Goal: Use online tool/utility: Utilize a website feature to perform a specific function

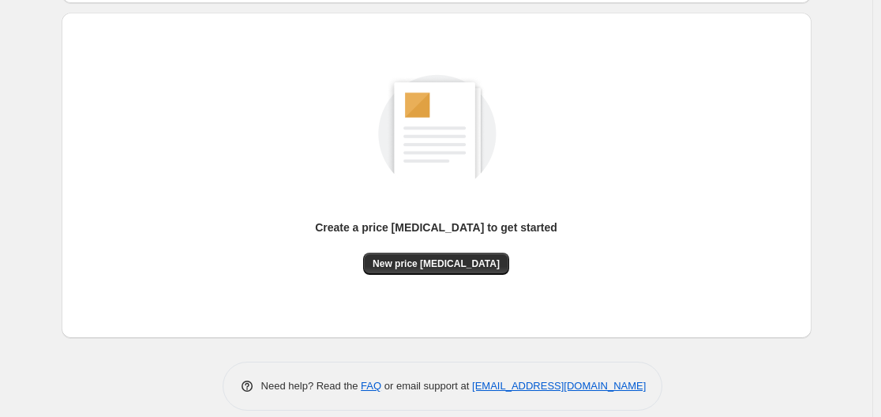
scroll to position [174, 0]
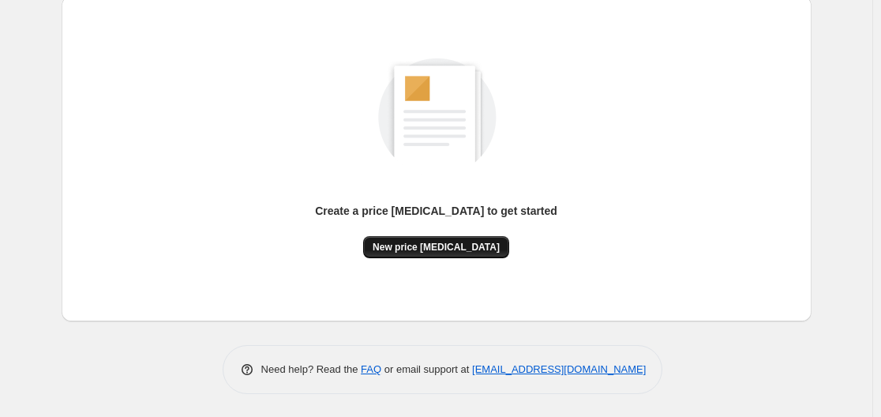
click at [406, 238] on button "New price [MEDICAL_DATA]" at bounding box center [436, 247] width 146 height 22
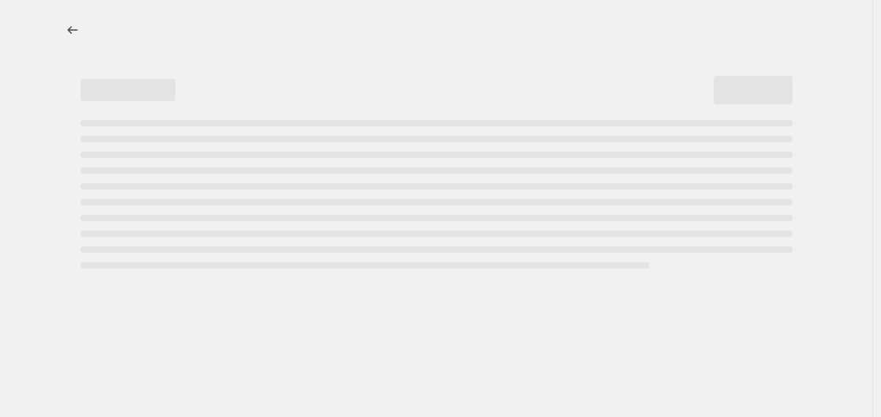
select select "percentage"
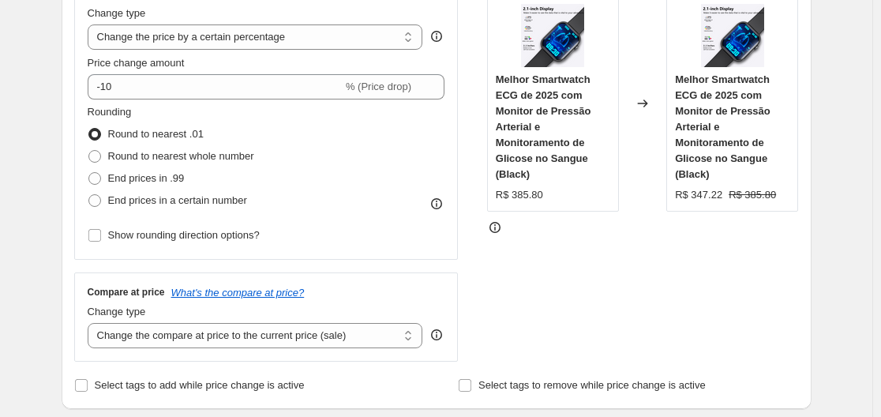
scroll to position [237, 0]
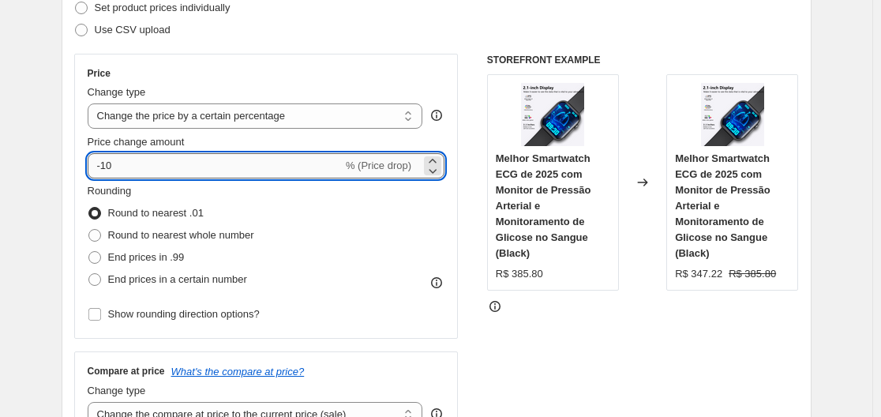
click at [252, 170] on input "-10" at bounding box center [215, 165] width 255 height 25
click at [436, 159] on icon at bounding box center [431, 161] width 7 height 4
click at [432, 163] on icon at bounding box center [432, 171] width 16 height 16
click at [431, 160] on icon at bounding box center [432, 161] width 16 height 16
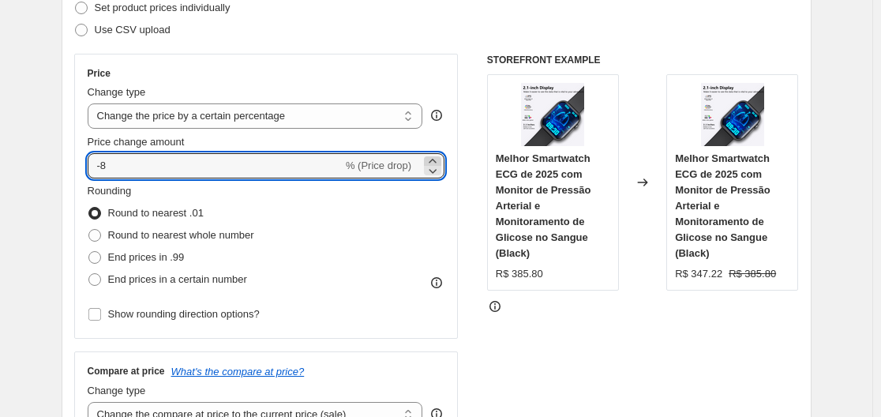
click at [431, 160] on icon at bounding box center [432, 161] width 16 height 16
click at [432, 161] on icon at bounding box center [432, 161] width 16 height 16
type input "-6"
click at [266, 168] on input "-6" at bounding box center [215, 165] width 255 height 25
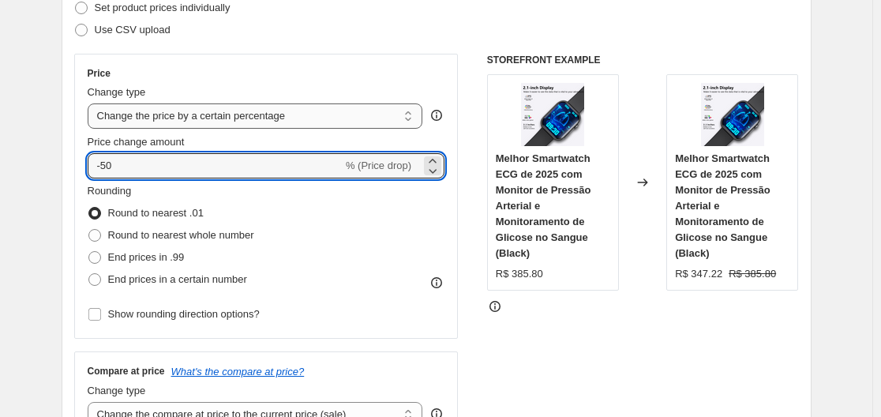
click at [355, 108] on select "Change the price to a certain amount Change the price by a certain amount Chang…" at bounding box center [255, 115] width 335 height 25
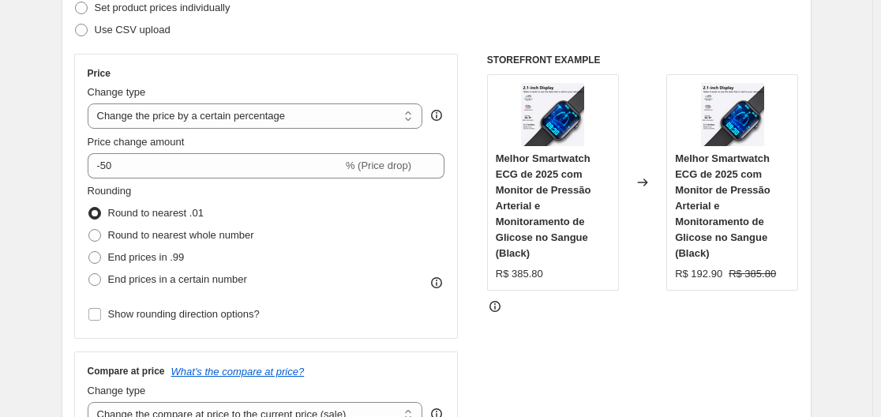
click at [378, 73] on div "Price" at bounding box center [266, 73] width 357 height 13
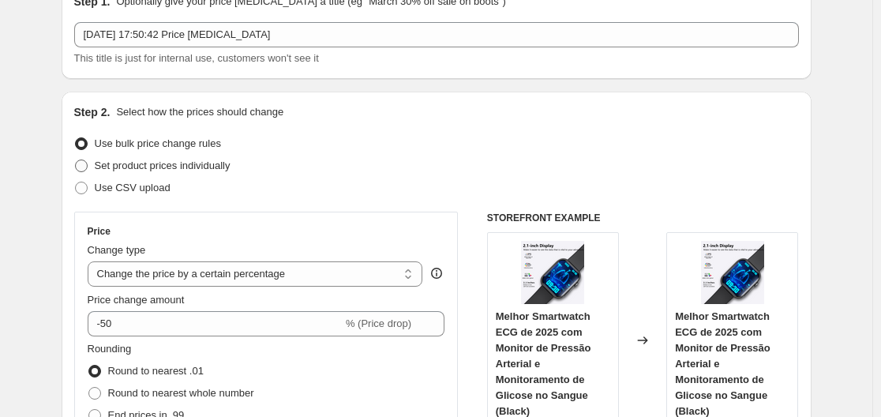
scroll to position [0, 0]
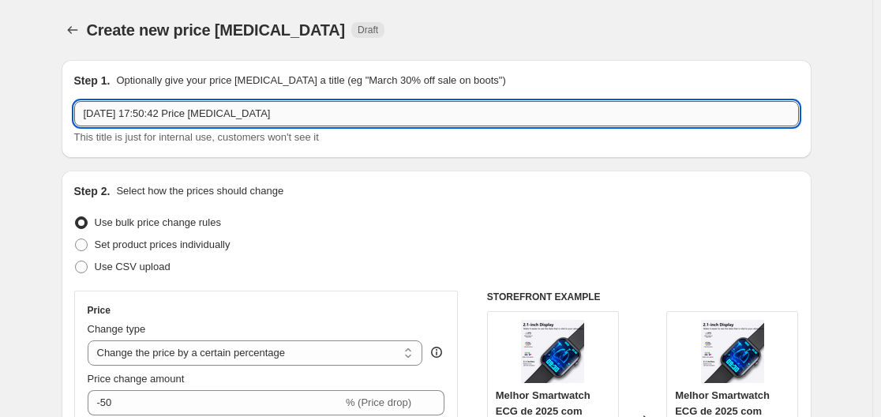
click at [322, 114] on input "15 de out. de 2025, 17:50:42 Price change job" at bounding box center [436, 113] width 724 height 25
drag, startPoint x: 355, startPoint y: 115, endPoint x: 279, endPoint y: 125, distance: 76.3
click at [353, 115] on input "15 de out. de 2025, 17:50:42 Price change job" at bounding box center [436, 113] width 724 height 25
click at [346, 115] on input "15 de out. de 2025, 17:50:42 Price change job" at bounding box center [436, 113] width 724 height 25
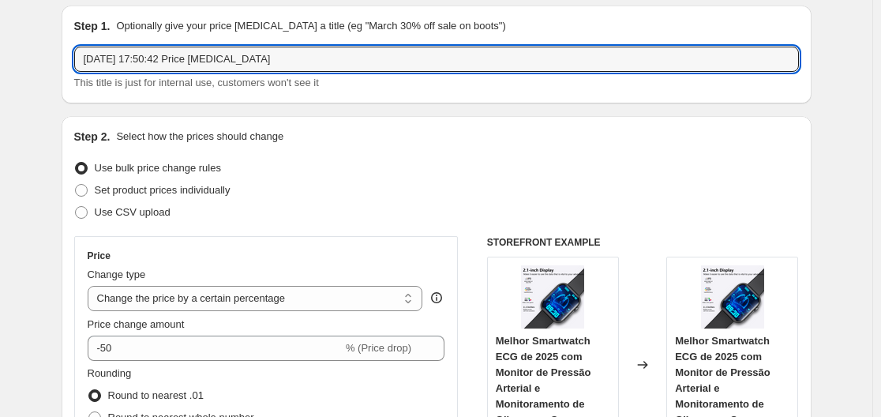
scroll to position [158, 0]
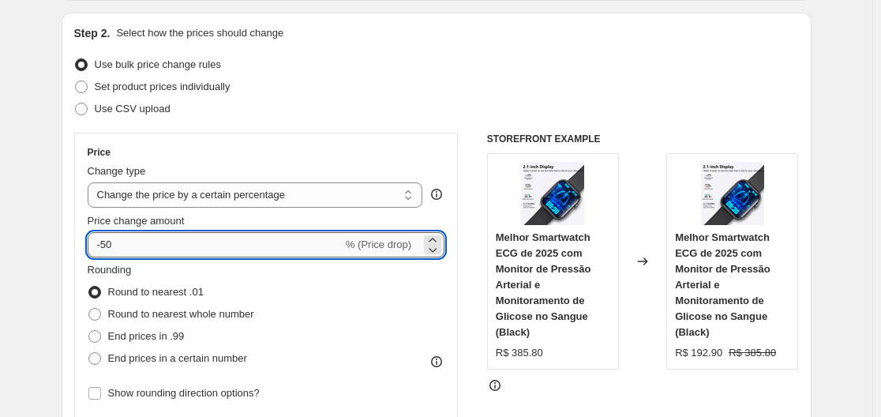
click at [105, 245] on input "-50" at bounding box center [215, 244] width 255 height 25
type input "50"
click at [463, 252] on div "Price Change type Change the price to a certain amount Change the price by a ce…" at bounding box center [436, 326] width 724 height 387
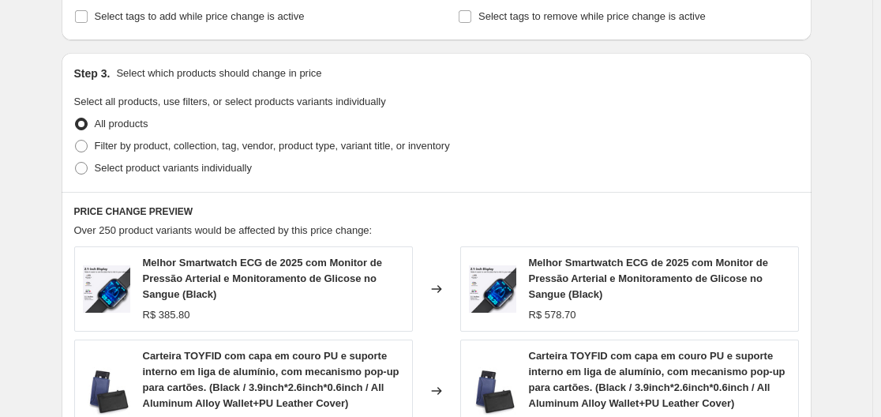
scroll to position [618, 0]
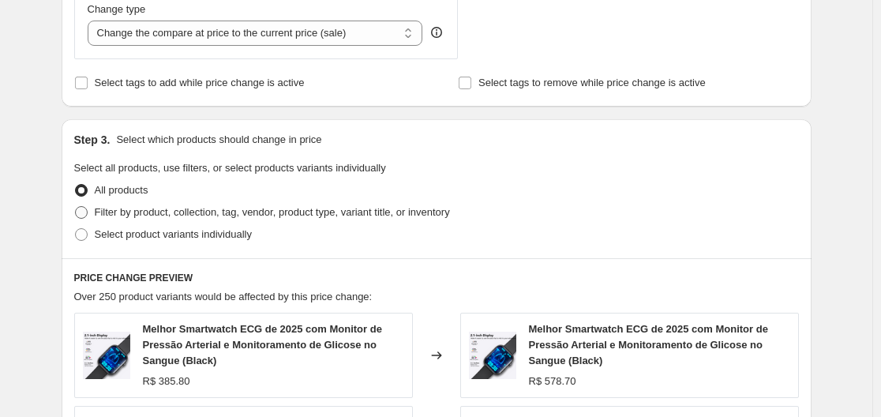
click at [97, 214] on label "Filter by product, collection, tag, vendor, product type, variant title, or inv…" at bounding box center [262, 212] width 376 height 22
click at [76, 207] on input "Filter by product, collection, tag, vendor, product type, variant title, or inv…" at bounding box center [75, 206] width 1 height 1
radio input "true"
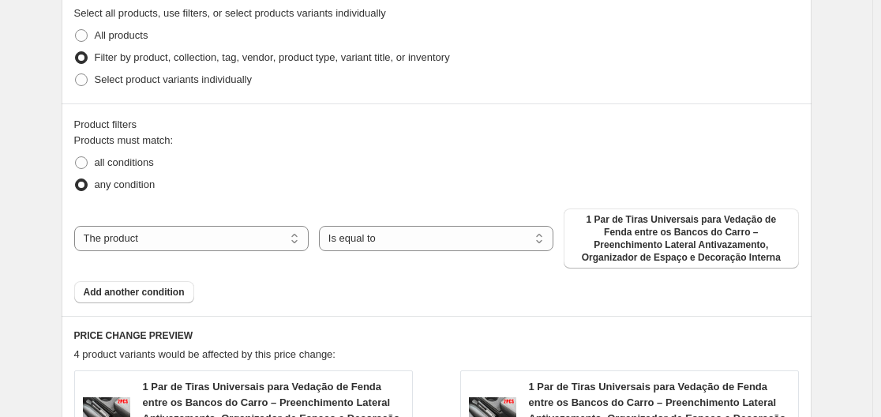
scroll to position [697, 0]
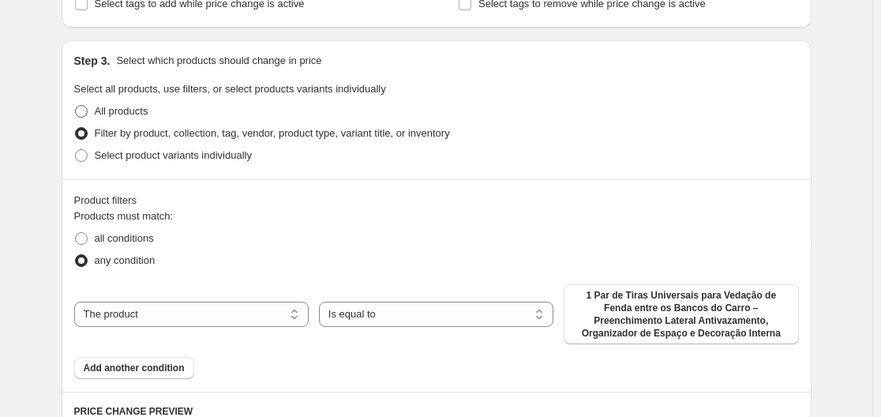
click at [88, 113] on span at bounding box center [81, 111] width 13 height 13
click at [76, 106] on input "All products" at bounding box center [75, 105] width 1 height 1
radio input "true"
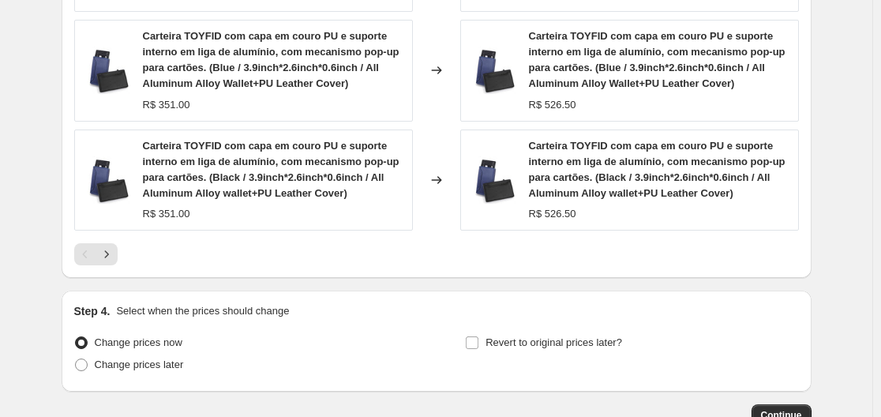
scroll to position [1328, 0]
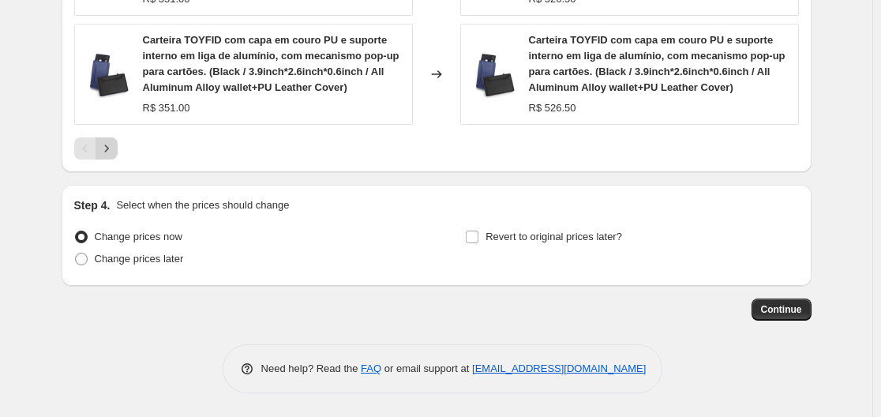
click at [113, 145] on icon "Next" at bounding box center [107, 148] width 16 height 16
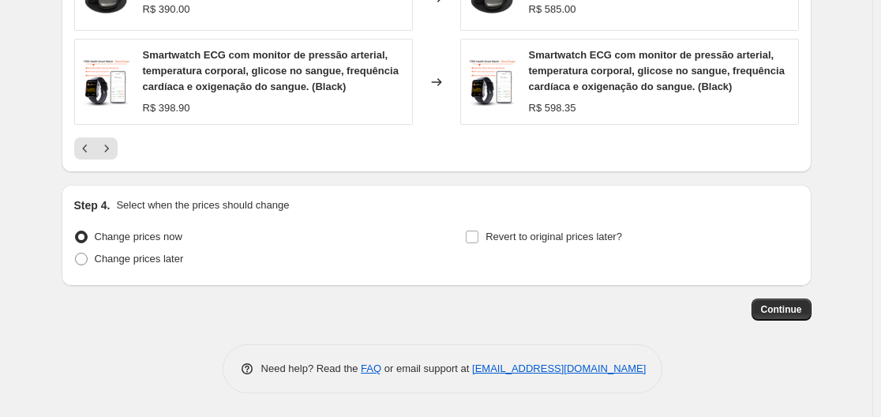
scroll to position [1218, 0]
click at [113, 153] on icon "Next" at bounding box center [107, 148] width 16 height 16
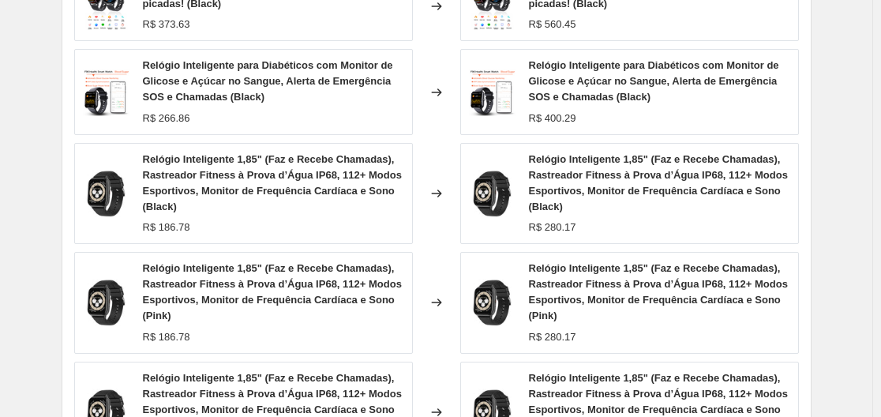
scroll to position [1296, 0]
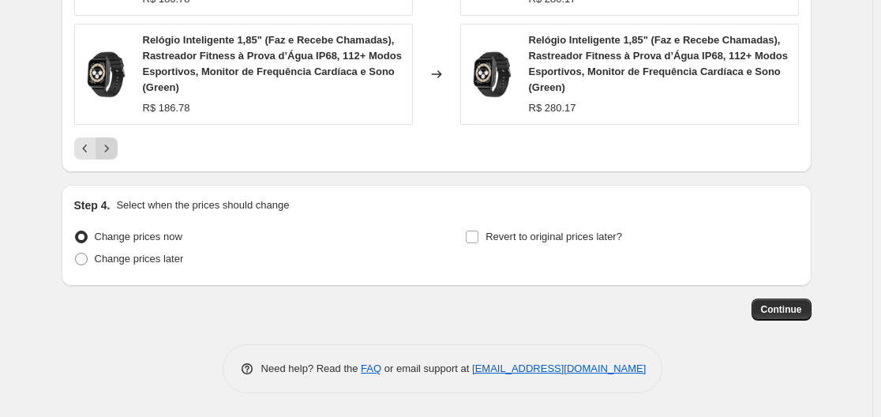
click at [110, 151] on icon "Next" at bounding box center [107, 148] width 16 height 16
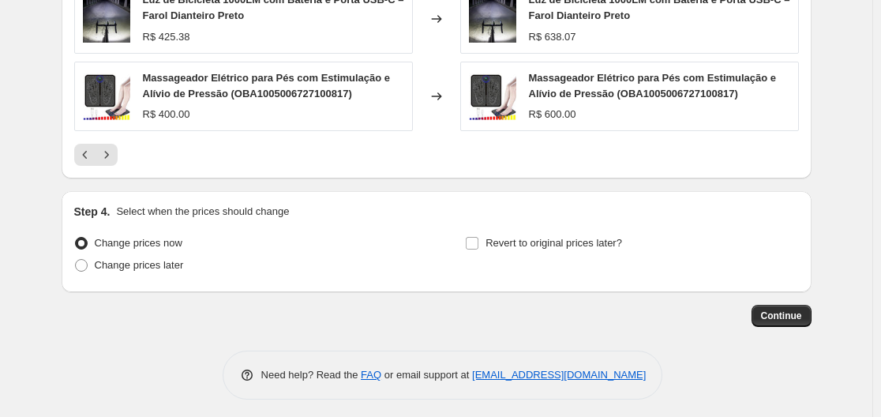
scroll to position [1176, 0]
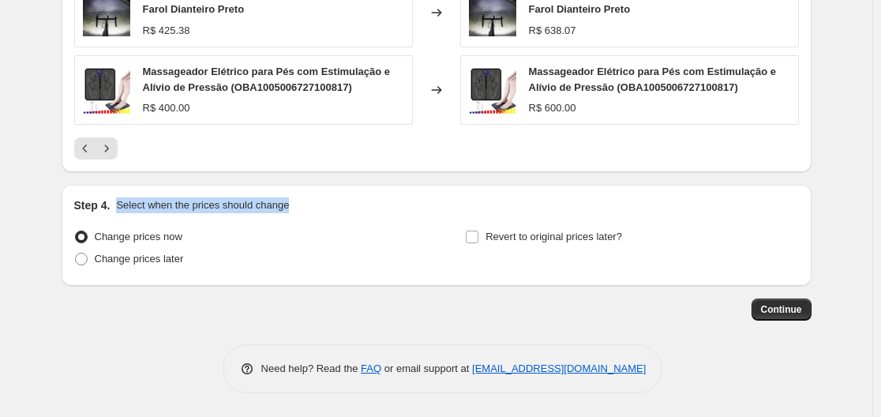
drag, startPoint x: 117, startPoint y: 204, endPoint x: 371, endPoint y: 205, distance: 254.1
click at [371, 205] on div "Step 4. Select when the prices should change" at bounding box center [436, 205] width 724 height 16
click at [777, 313] on span "Continue" at bounding box center [781, 309] width 41 height 13
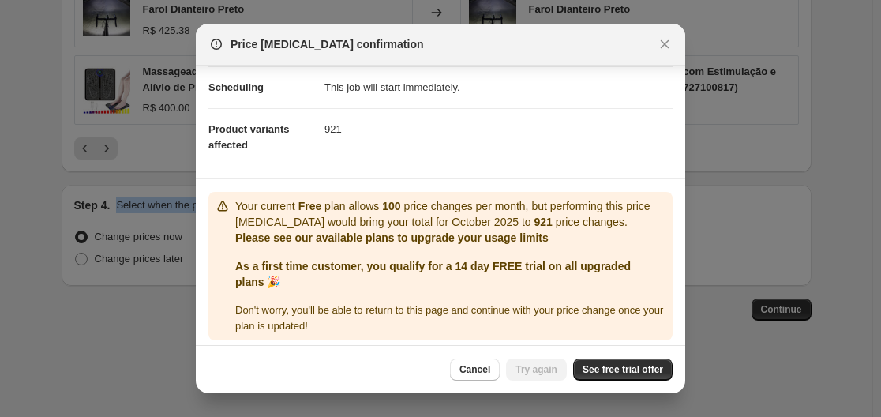
scroll to position [150, 0]
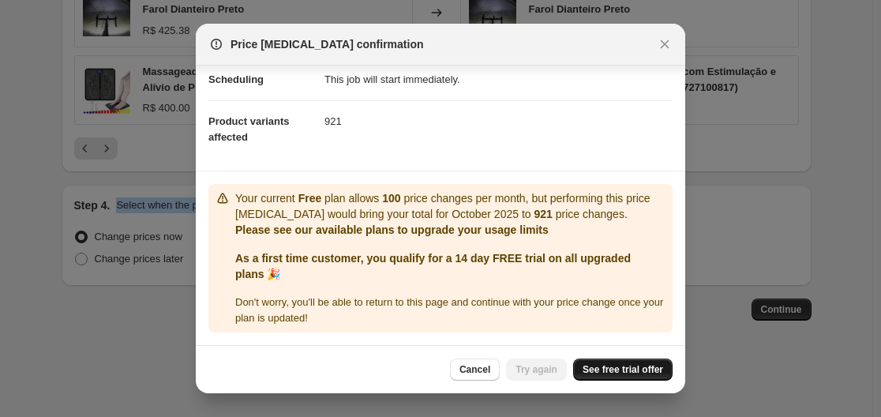
click at [649, 369] on span "See free trial offer" at bounding box center [622, 369] width 80 height 13
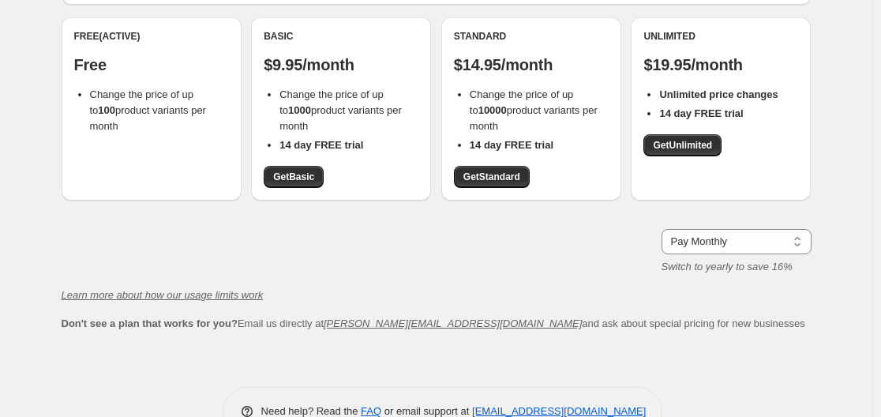
scroll to position [158, 0]
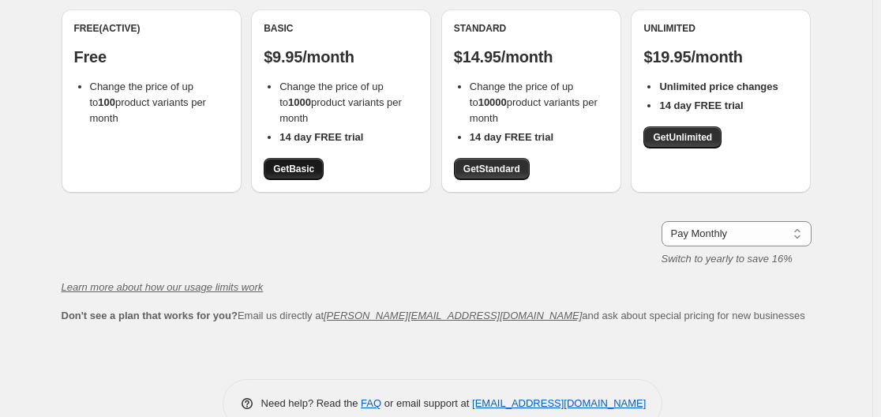
click at [305, 165] on span "Get Basic" at bounding box center [293, 169] width 41 height 13
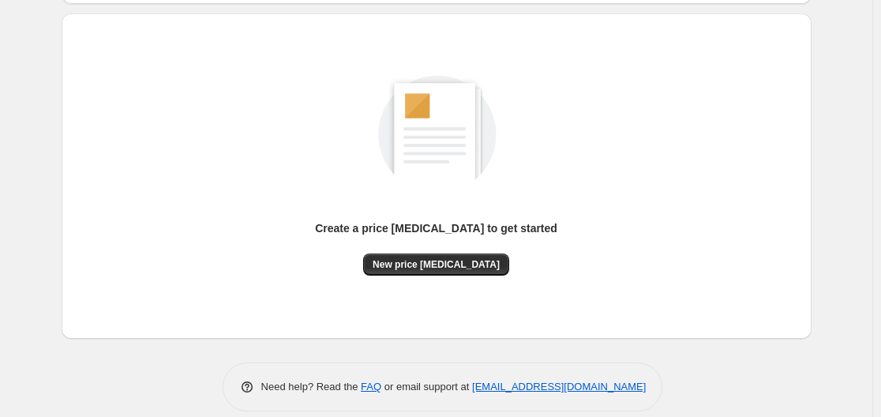
scroll to position [158, 0]
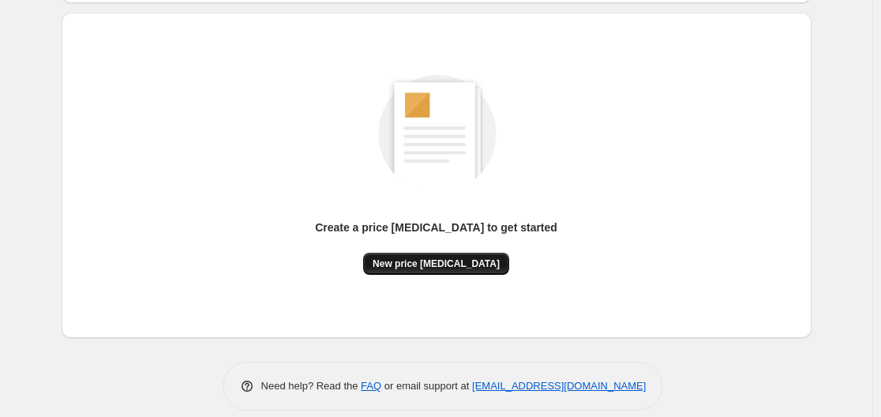
click at [467, 271] on button "New price change job" at bounding box center [436, 263] width 146 height 22
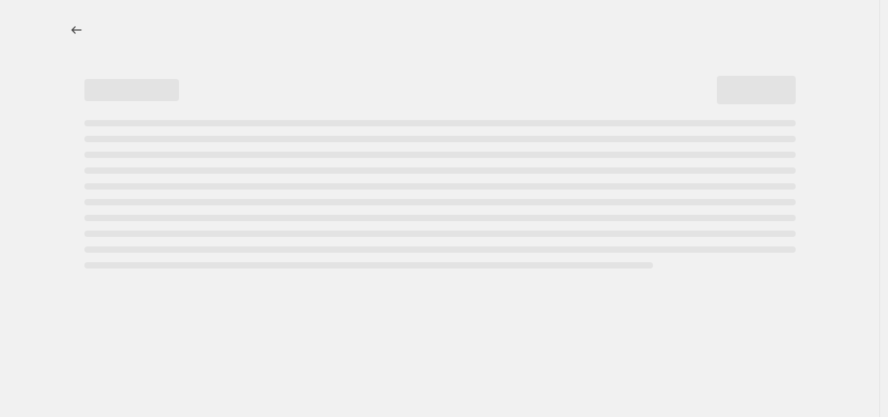
select select "percentage"
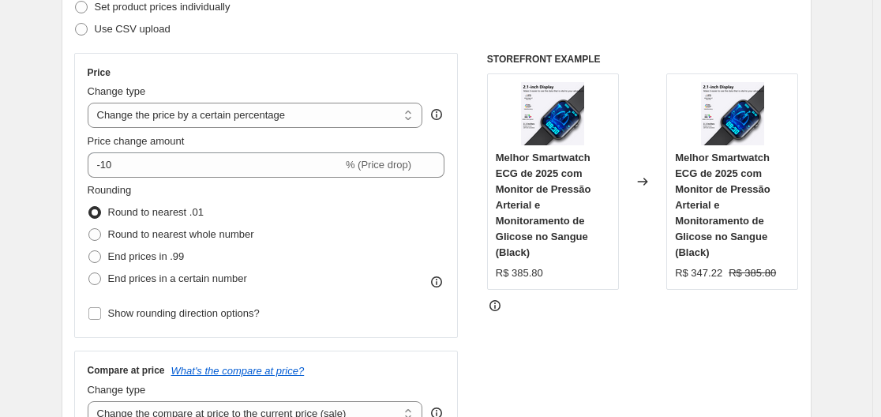
scroll to position [237, 0]
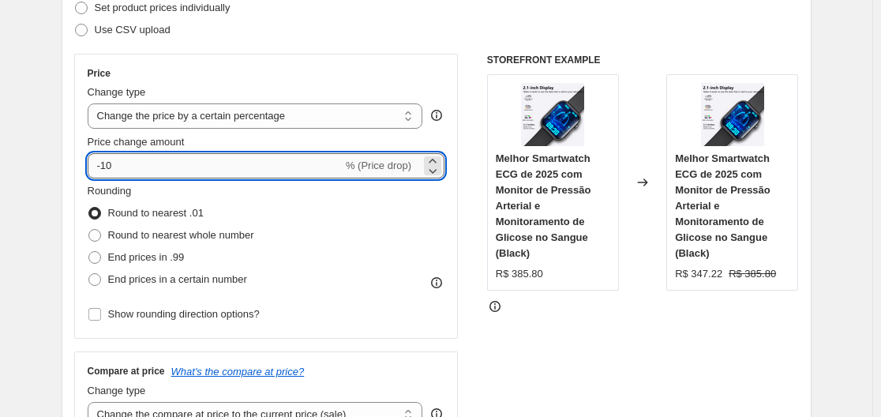
click at [201, 163] on input "-10" at bounding box center [215, 165] width 255 height 25
type input "50"
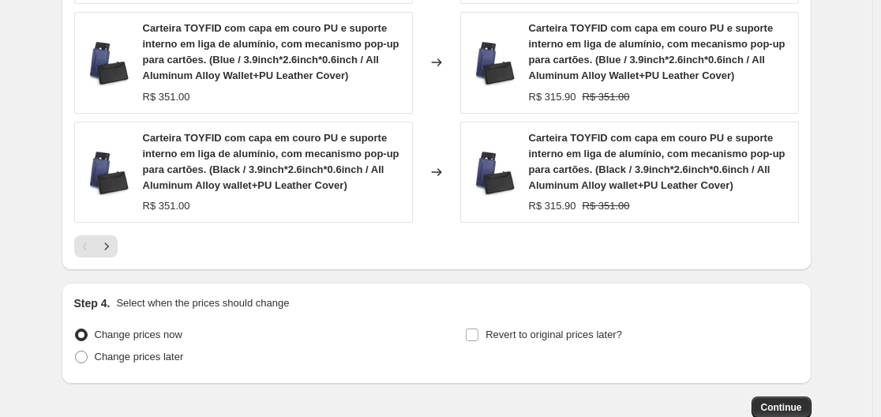
scroll to position [1328, 0]
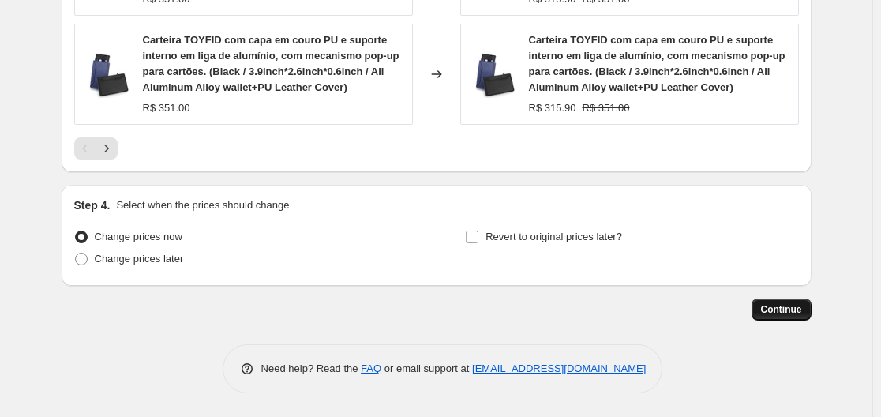
click at [808, 312] on button "Continue" at bounding box center [781, 309] width 60 height 22
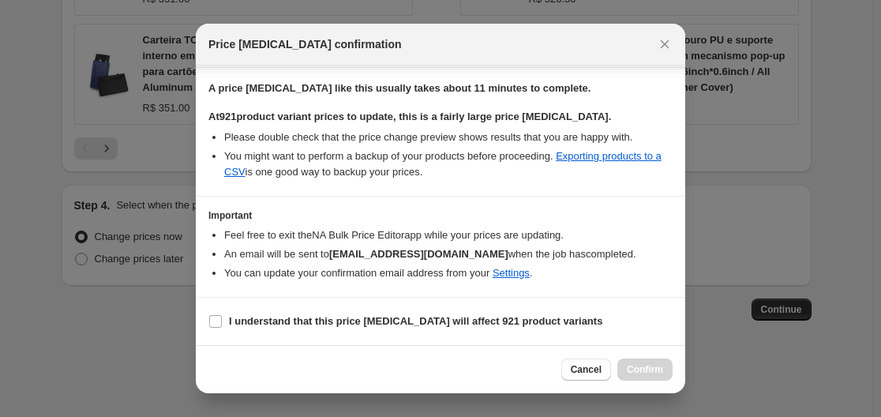
scroll to position [269, 0]
click at [218, 319] on input "I understand that this price change job will affect 921 product variants" at bounding box center [215, 321] width 13 height 13
checkbox input "true"
click at [642, 374] on span "Confirm" at bounding box center [644, 369] width 36 height 13
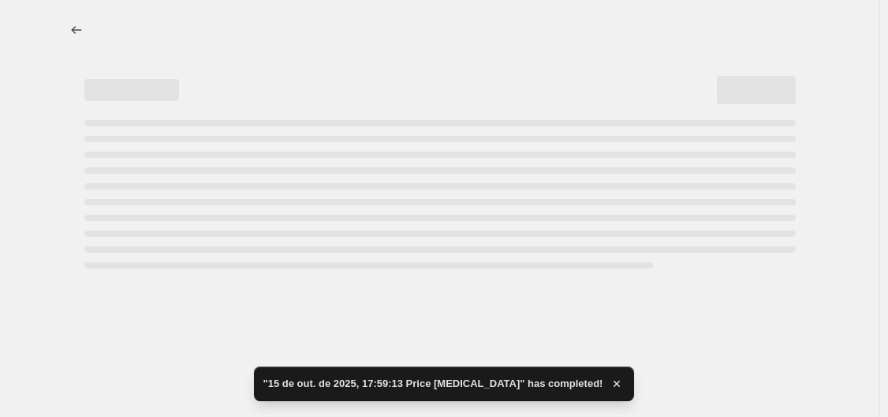
select select "percentage"
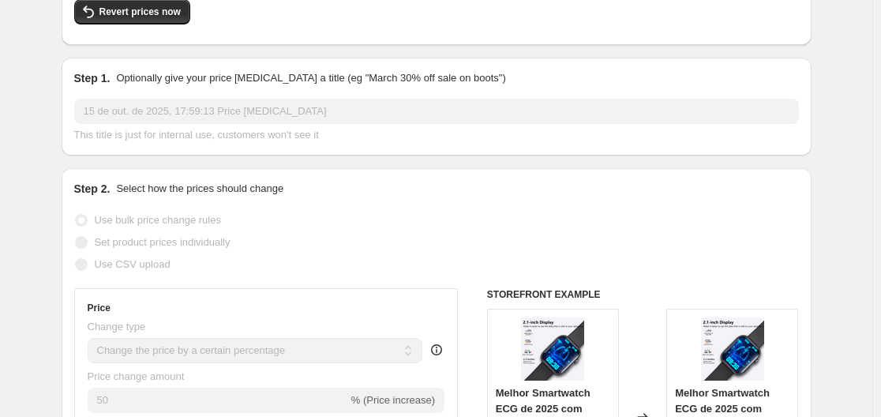
scroll to position [158, 0]
